Goal: Transaction & Acquisition: Download file/media

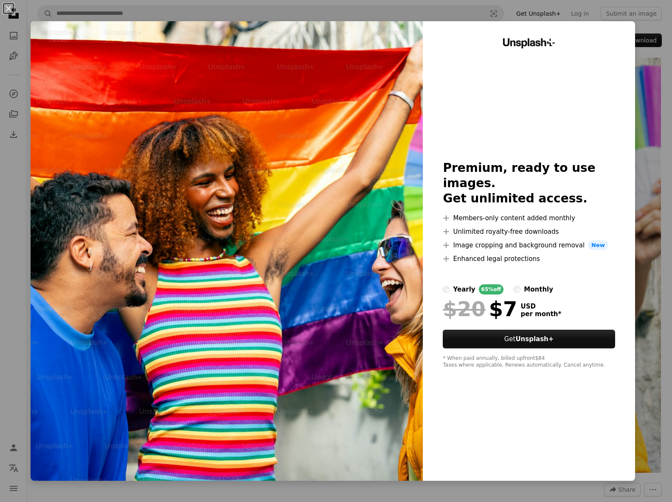
click at [11, 11] on button "An X shape" at bounding box center [8, 8] width 10 height 10
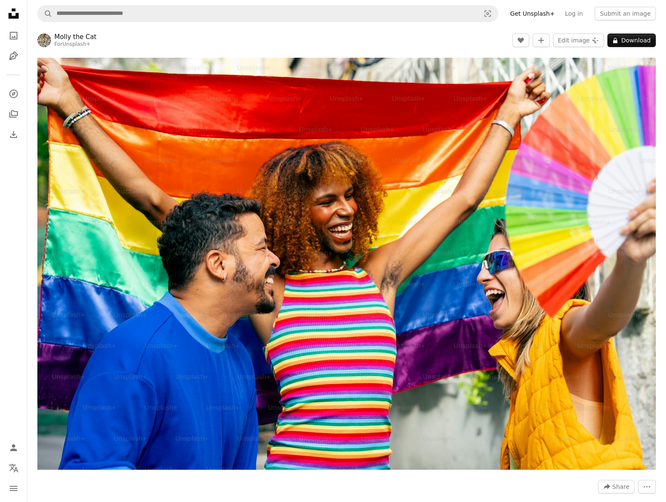
click at [419, 36] on header "[PERSON_NAME] the Cat For Unsplash+ A heart A plus sign Edit image Plus sign fo…" at bounding box center [346, 40] width 638 height 26
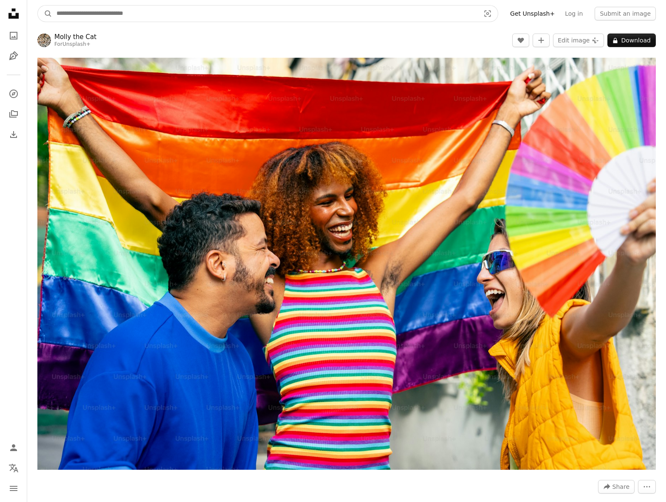
click at [74, 15] on input "Find visuals sitewide" at bounding box center [264, 14] width 425 height 16
type input "*****"
click at [38, 6] on button "A magnifying glass" at bounding box center [45, 14] width 14 height 16
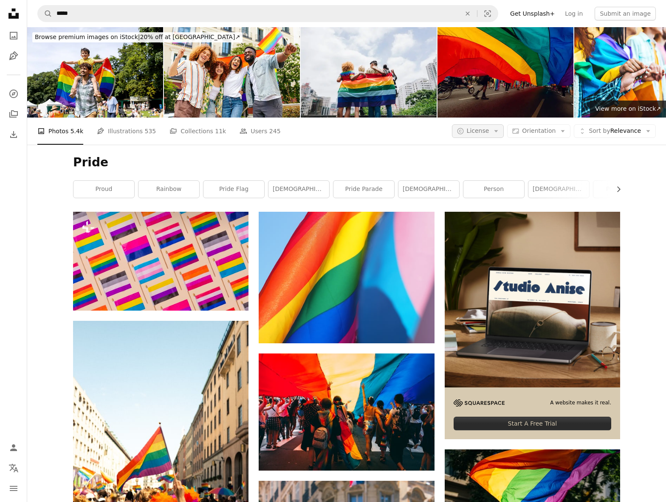
click at [478, 124] on button "A copyright icon © License Arrow down" at bounding box center [478, 131] width 52 height 14
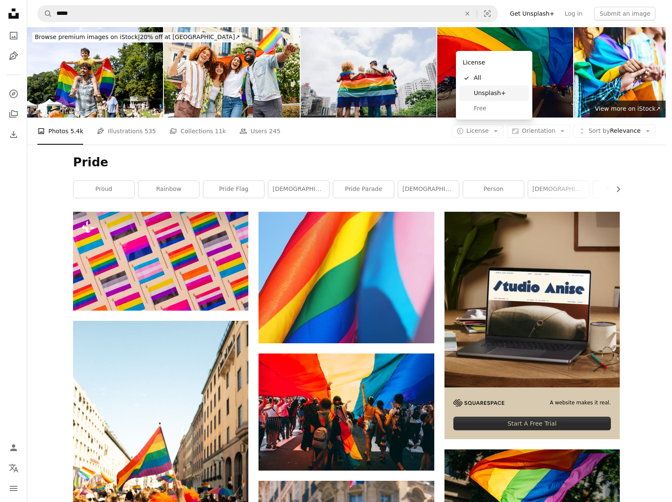
click at [482, 106] on span "Free" at bounding box center [500, 108] width 52 height 8
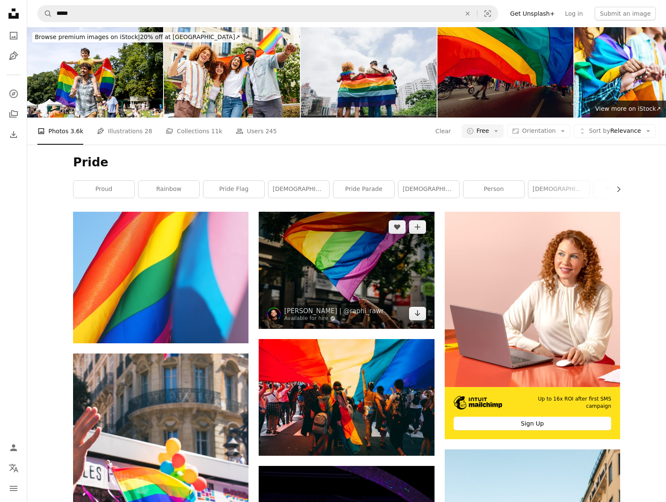
click at [349, 212] on img at bounding box center [346, 270] width 175 height 117
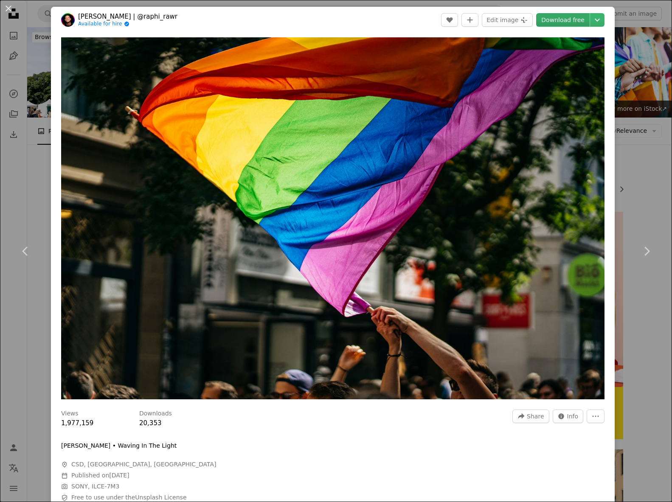
click at [545, 20] on link "Download free" at bounding box center [562, 20] width 53 height 14
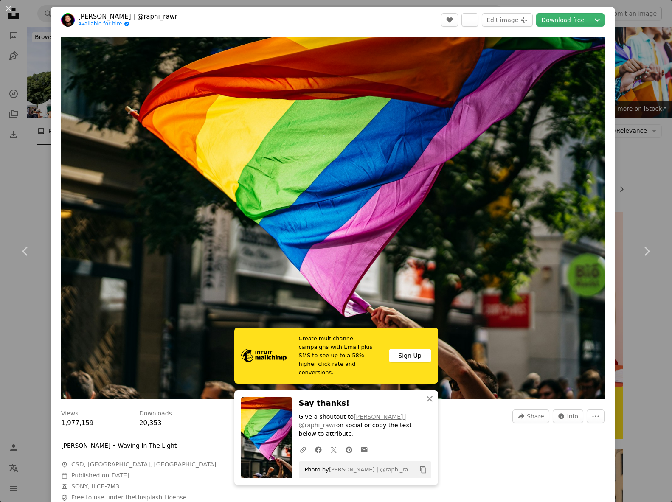
click at [642, 165] on div "An X shape Chevron left Chevron right Create multichannel campaigns with Email …" at bounding box center [336, 251] width 672 height 502
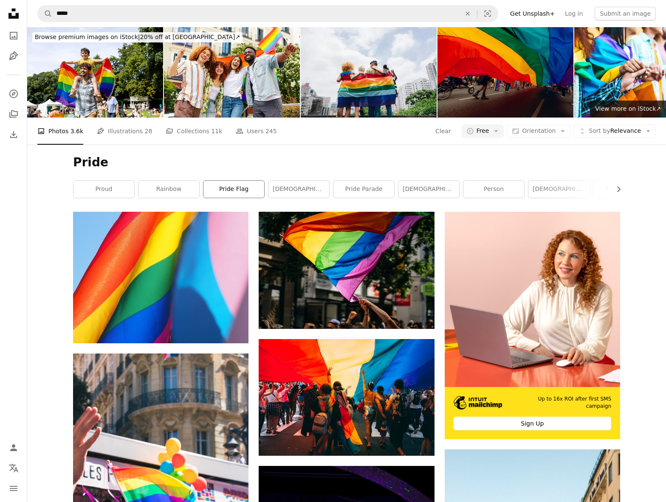
click at [228, 181] on link "pride flag" at bounding box center [233, 189] width 61 height 17
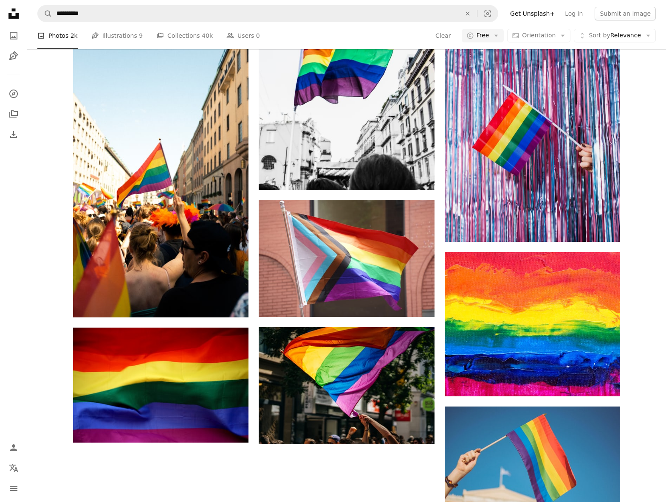
scroll to position [956, 0]
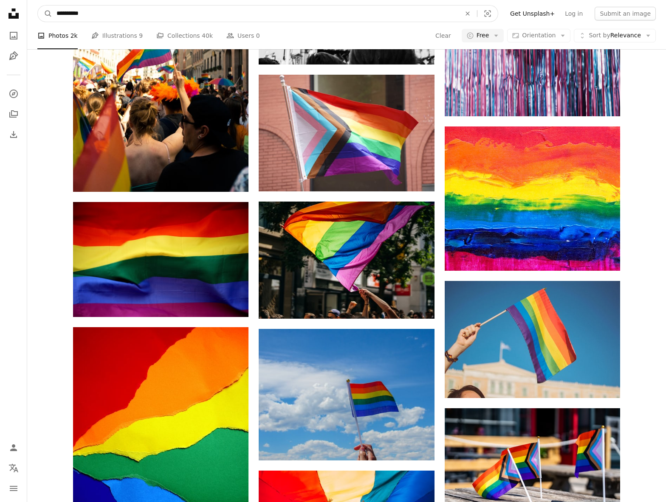
drag, startPoint x: 127, startPoint y: 18, endPoint x: 18, endPoint y: 11, distance: 109.3
click at [20, 12] on div "**********" at bounding box center [333, 444] width 666 height 2801
type input "**********"
click button "A magnifying glass" at bounding box center [45, 14] width 14 height 16
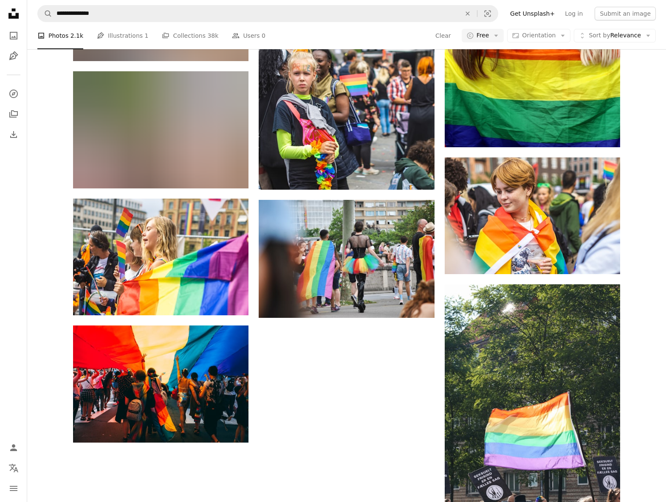
scroll to position [1121, 0]
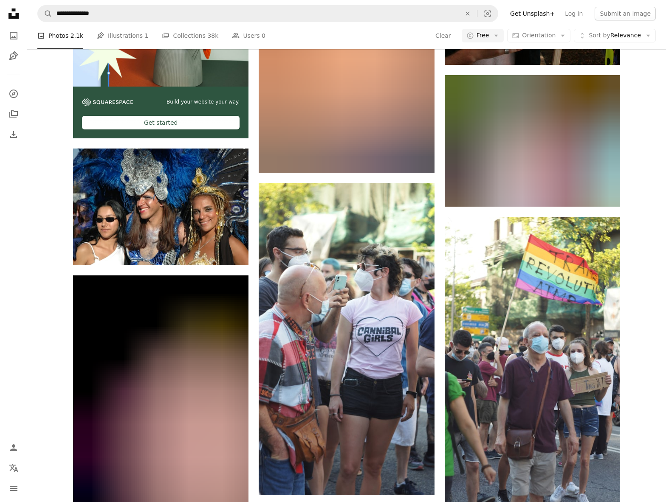
scroll to position [2073, 0]
